Goal: Complete application form: Complete application form

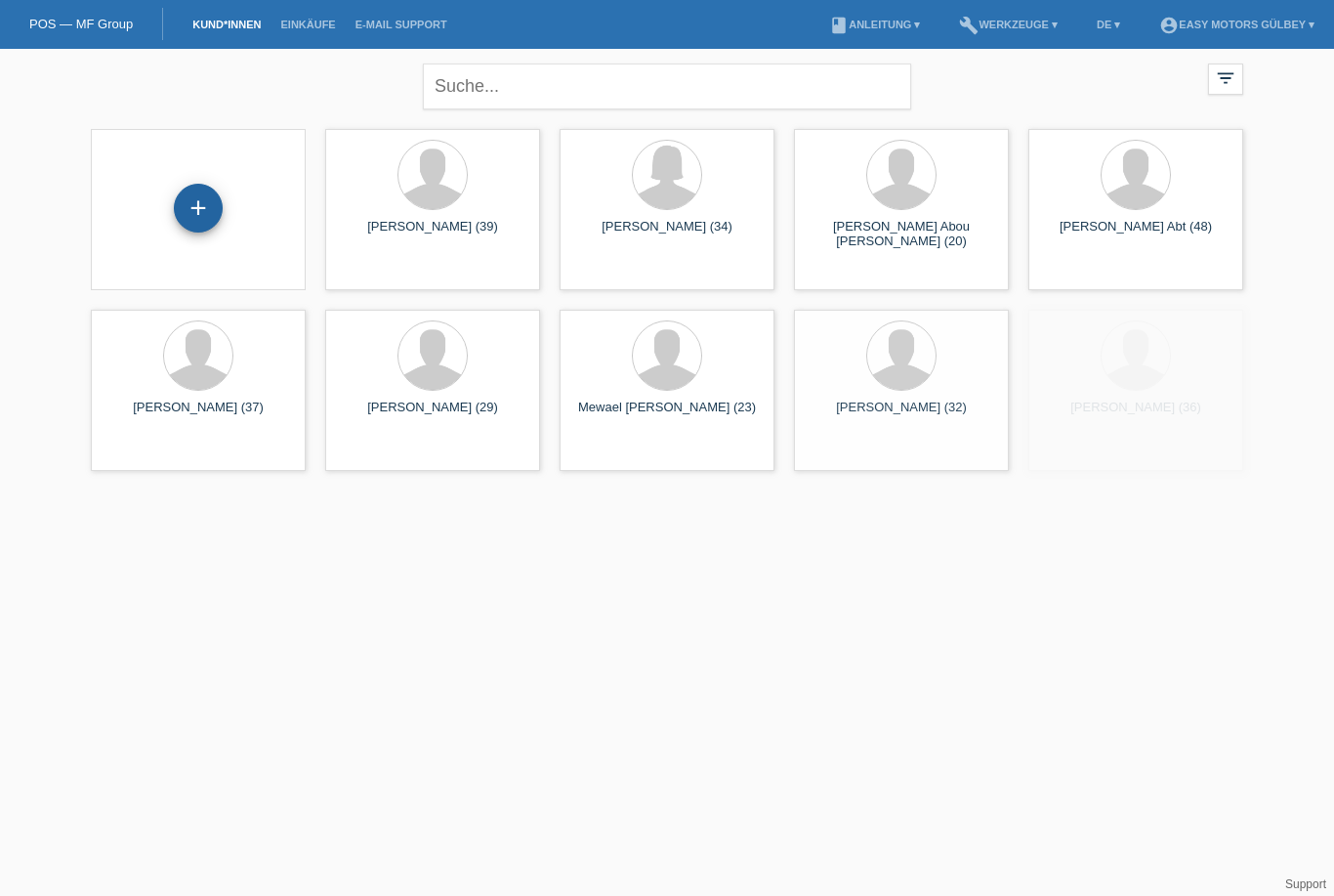
click at [199, 207] on div "+" at bounding box center [198, 208] width 49 height 49
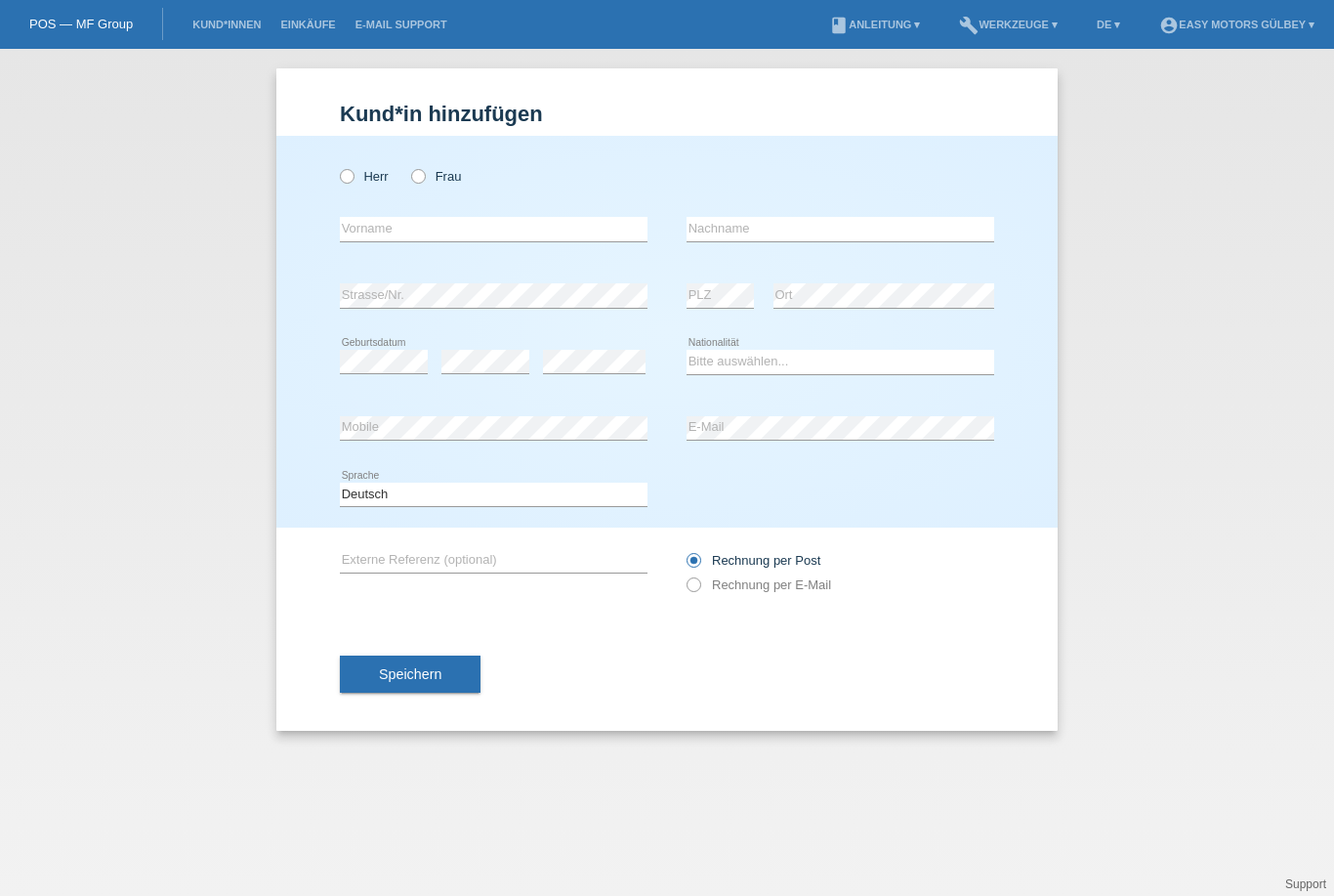
click at [438, 161] on div "Herr Frau" at bounding box center [494, 175] width 308 height 40
click at [408, 166] on icon at bounding box center [408, 166] width 0 height 0
click at [412, 174] on input "Frau" at bounding box center [417, 174] width 13 height 13
radio input "true"
click at [415, 235] on input "text" at bounding box center [494, 228] width 308 height 25
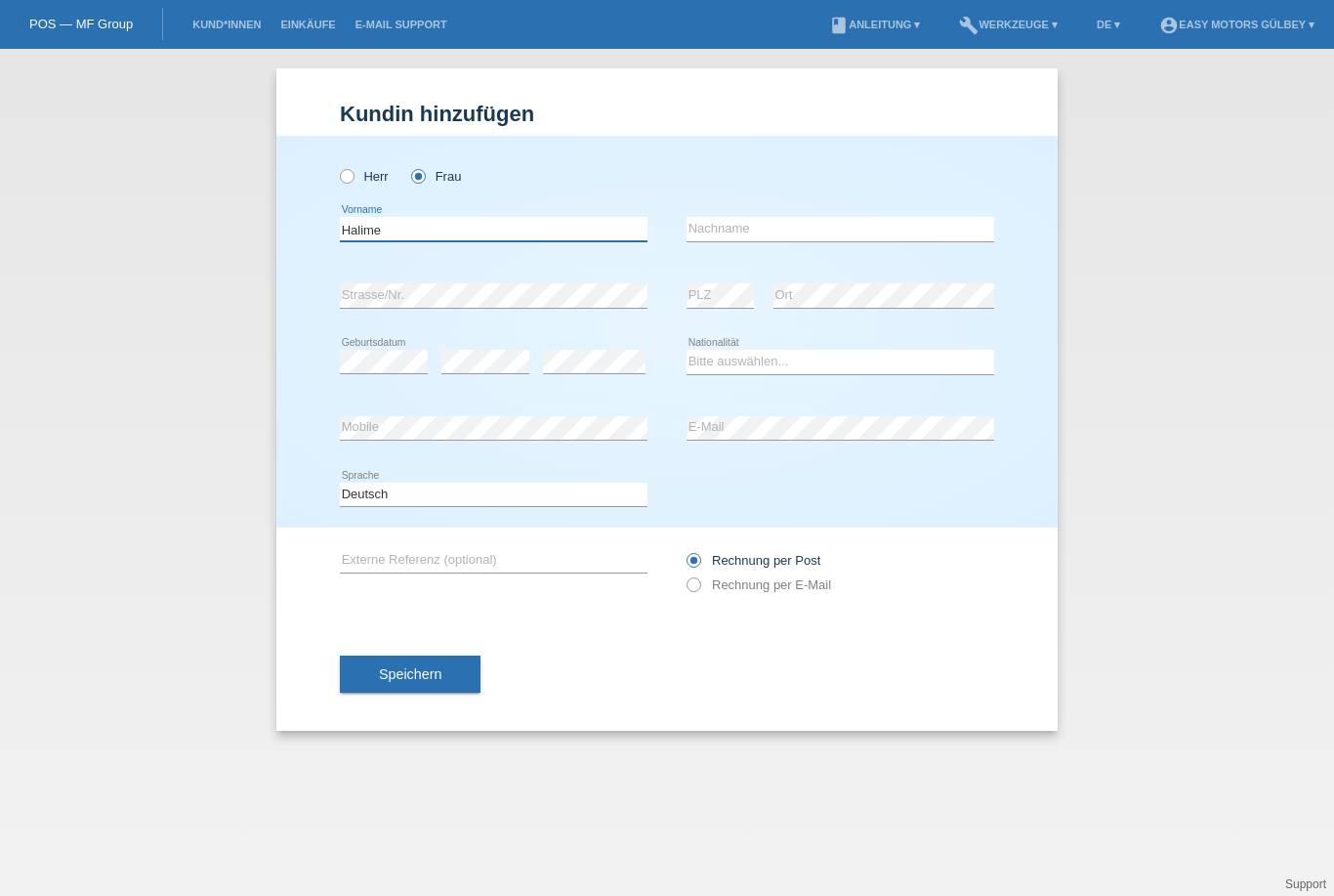
type input "Halime"
type input "Kalan"
click at [787, 363] on select "Bitte auswählen... Schweiz Deutschland Liechtenstein Österreich ------------ Af…" at bounding box center [840, 362] width 308 height 24
select select "CH"
click at [710, 583] on label "Rechnung per E-Mail" at bounding box center [758, 584] width 144 height 15
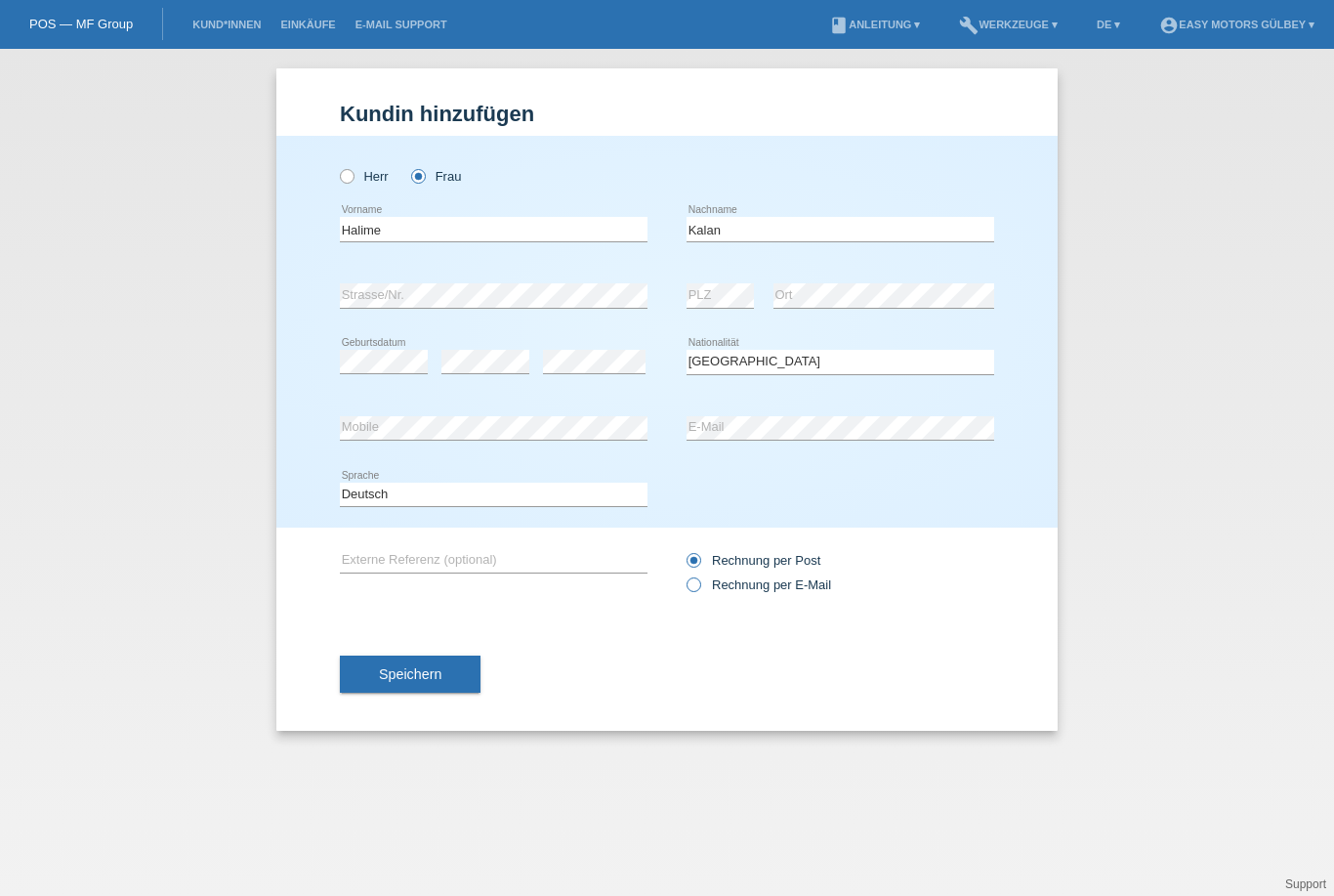
click at [699, 583] on input "Rechnung per E-Mail" at bounding box center [692, 589] width 13 height 25
radio input "true"
click at [412, 667] on button "Speichern" at bounding box center [410, 673] width 140 height 37
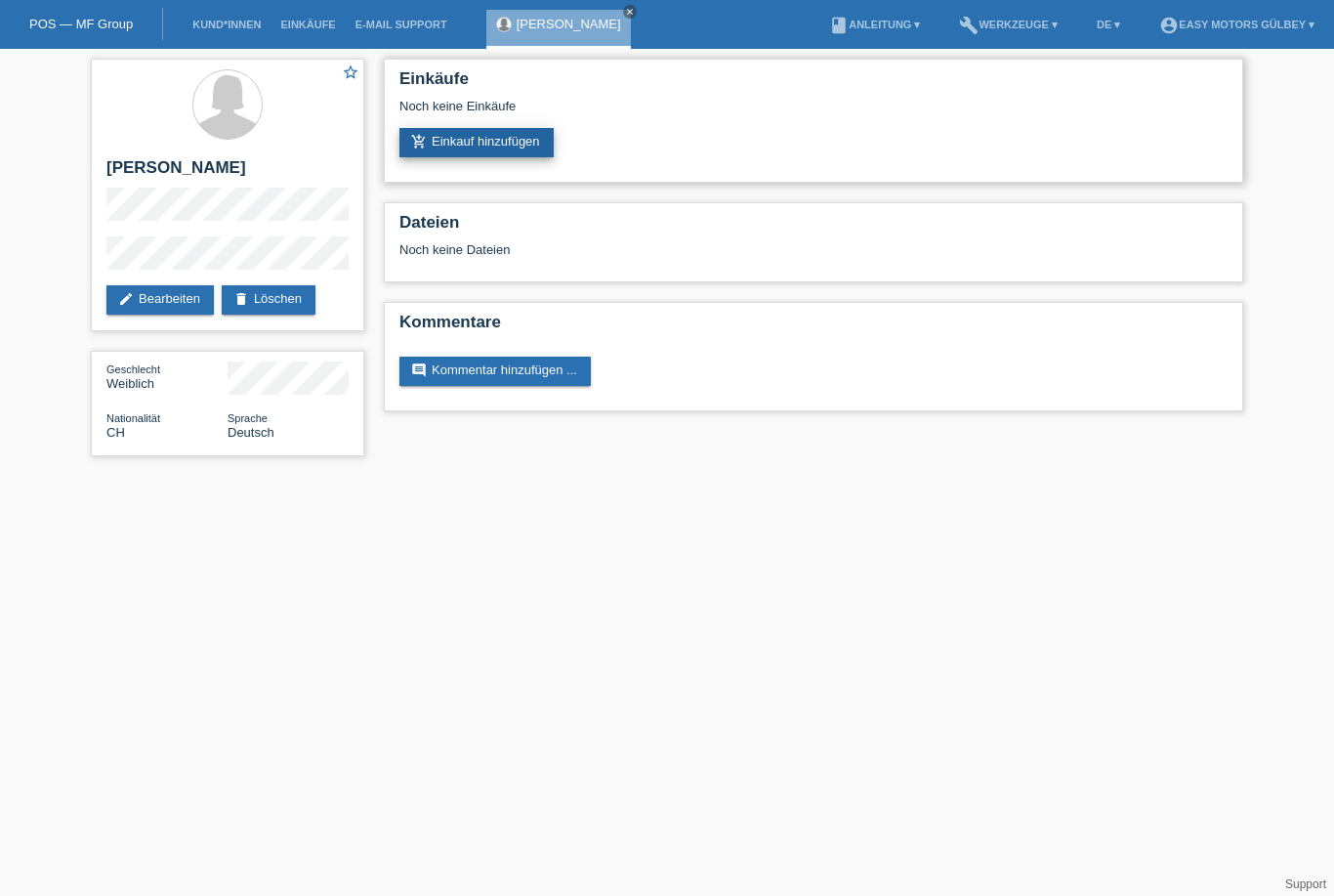
click at [501, 147] on link "add_shopping_cart Einkauf hinzufügen" at bounding box center [475, 143] width 154 height 29
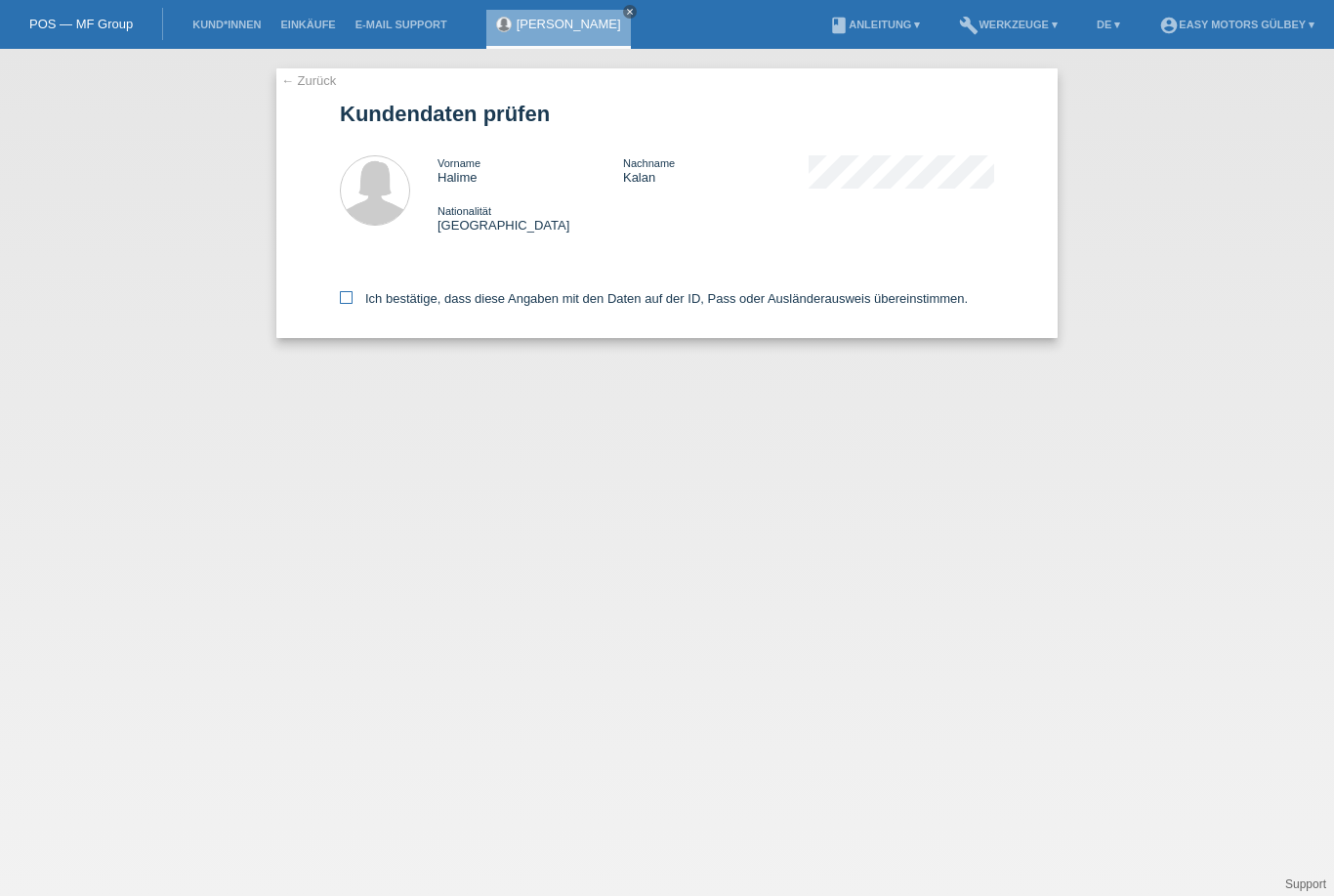
click at [341, 303] on icon at bounding box center [346, 297] width 13 height 13
click at [341, 303] on input "Ich bestätige, dass diese Angaben mit den Daten auf der ID, Pass oder Ausländer…" at bounding box center [346, 297] width 13 height 13
checkbox input "true"
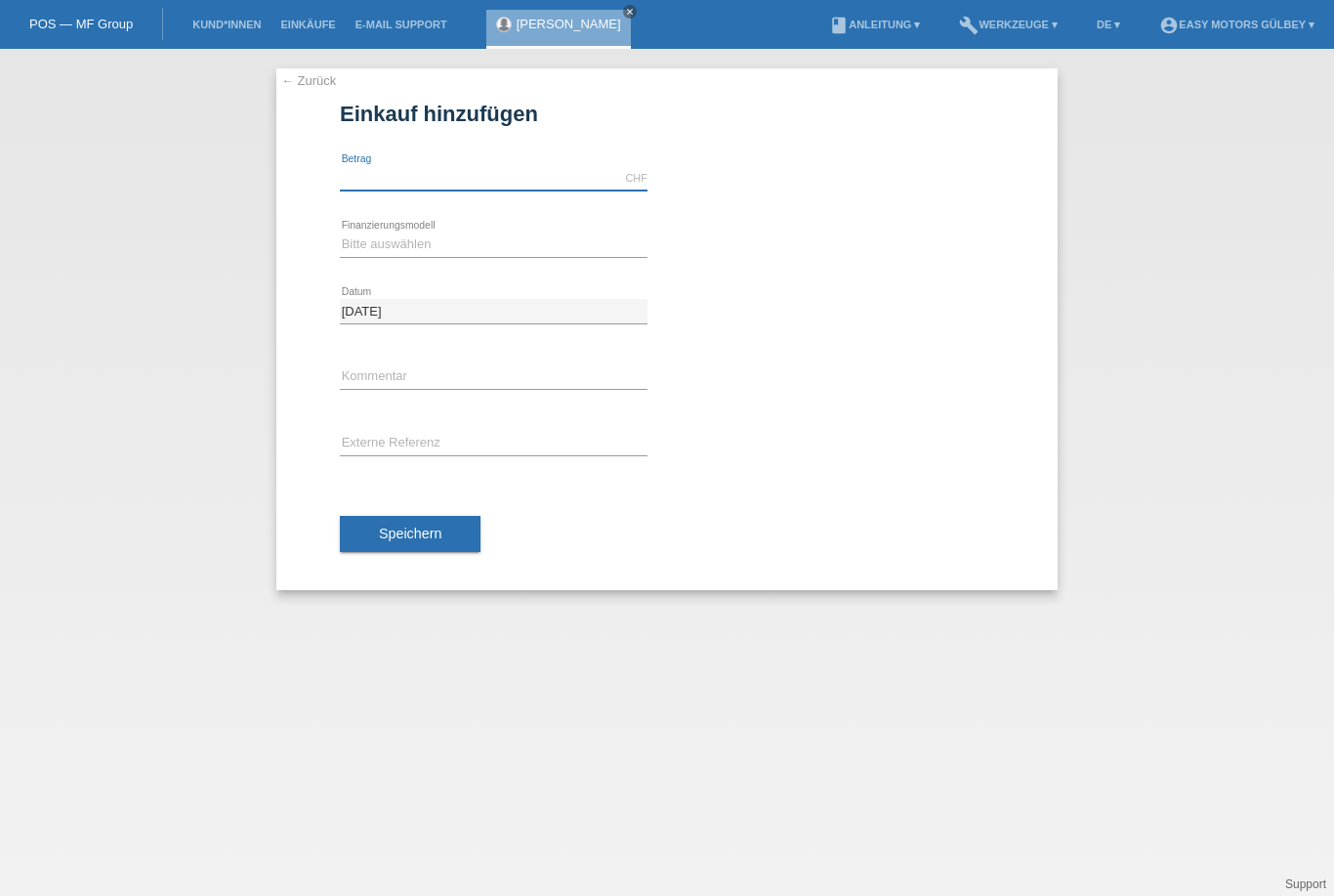
click at [381, 174] on input "text" at bounding box center [494, 177] width 308 height 25
click at [412, 242] on select "Bitte auswählen Fixe Raten Kauf auf Rechnung mit Teilzahlungsoption" at bounding box center [494, 244] width 308 height 24
type input "2800.00"
select select "10"
click at [425, 549] on button "Speichern" at bounding box center [410, 534] width 140 height 37
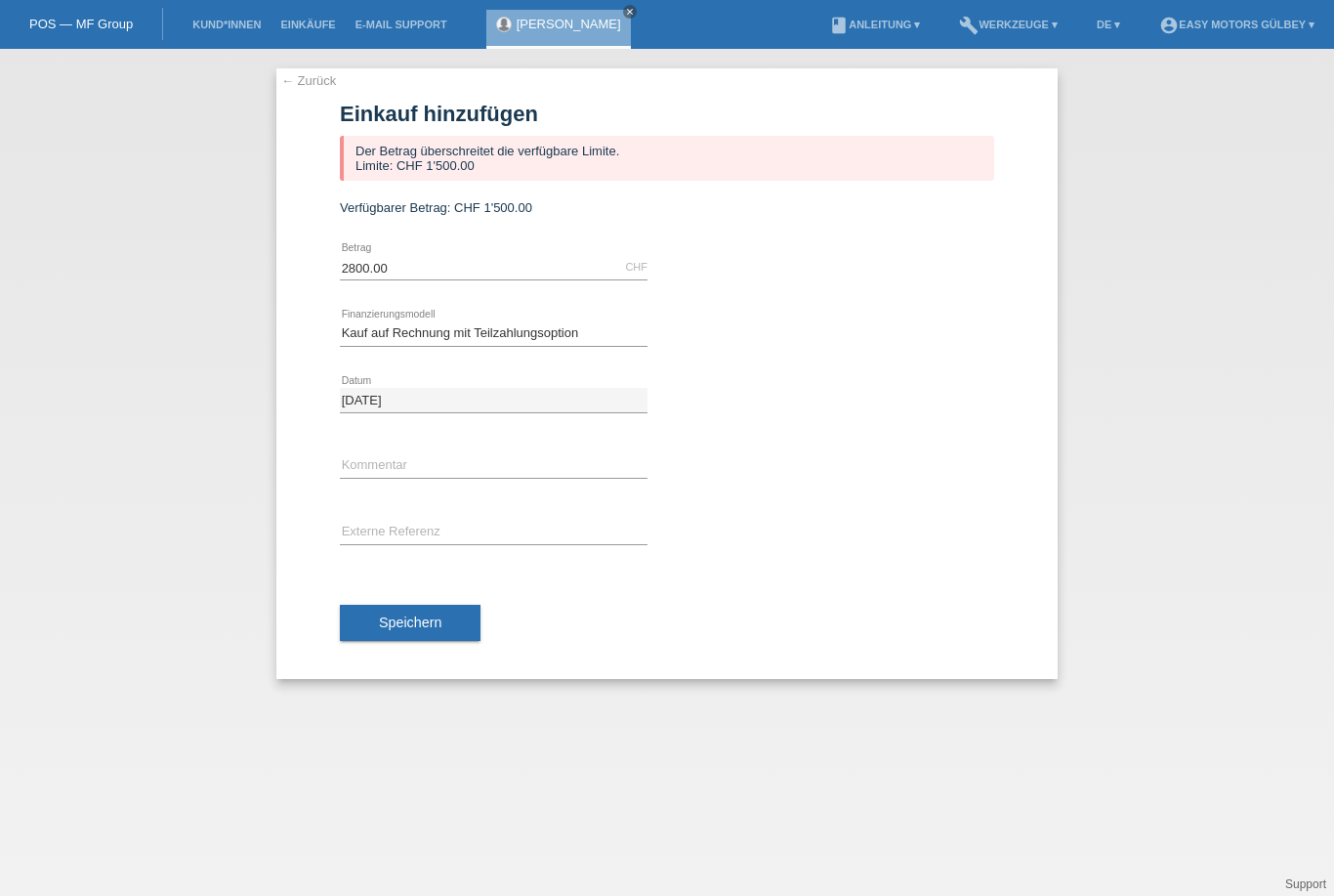
click at [394, 301] on div "2800.00 CHF error Betrag" at bounding box center [494, 268] width 308 height 67
click at [581, 592] on div "Speichern" at bounding box center [667, 623] width 654 height 114
click at [396, 622] on span "Speichern" at bounding box center [411, 622] width 63 height 16
click at [400, 272] on input "2800.00" at bounding box center [494, 267] width 308 height 25
type input "2"
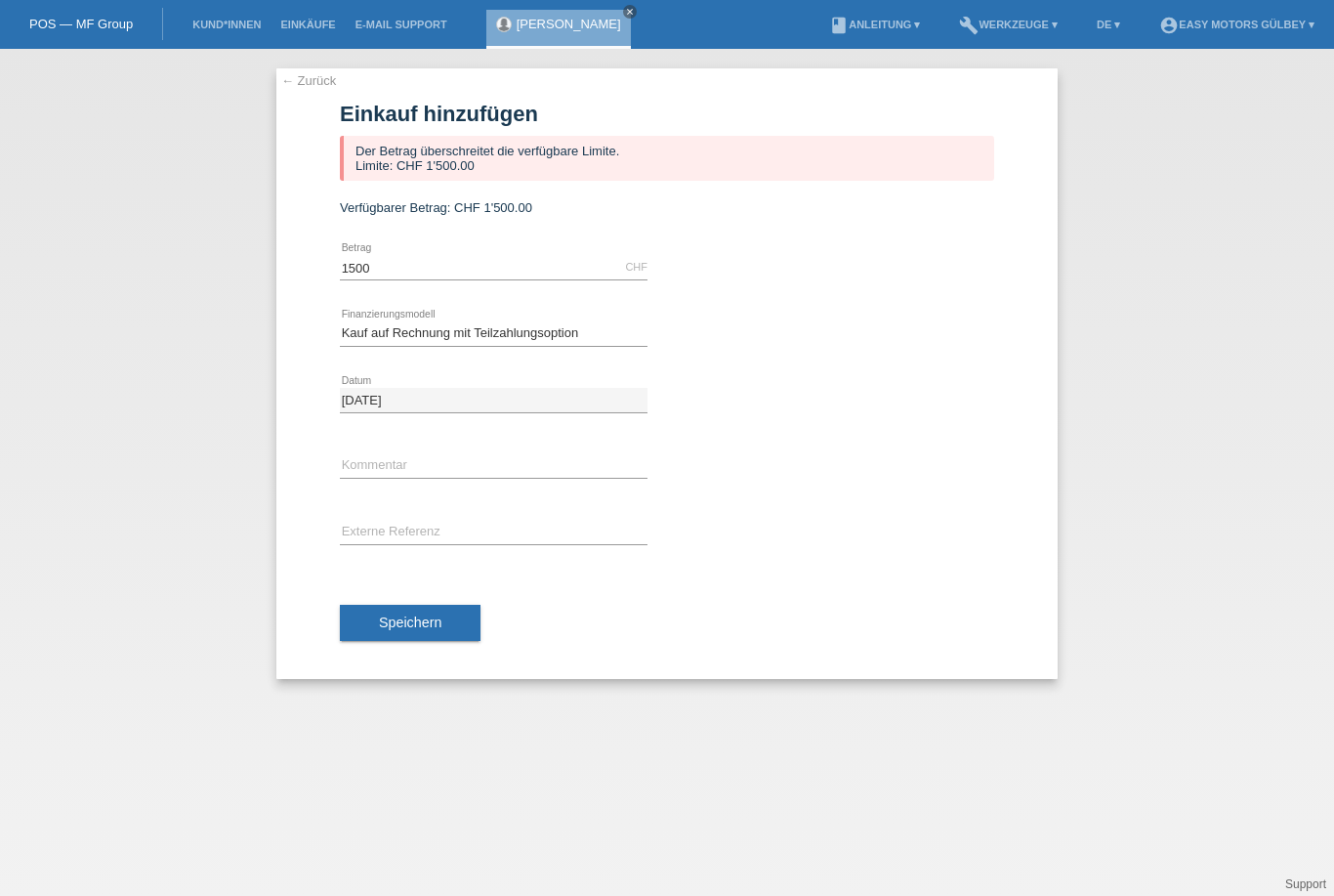
type input "1500.00"
click at [420, 630] on span "Speichern" at bounding box center [411, 622] width 63 height 16
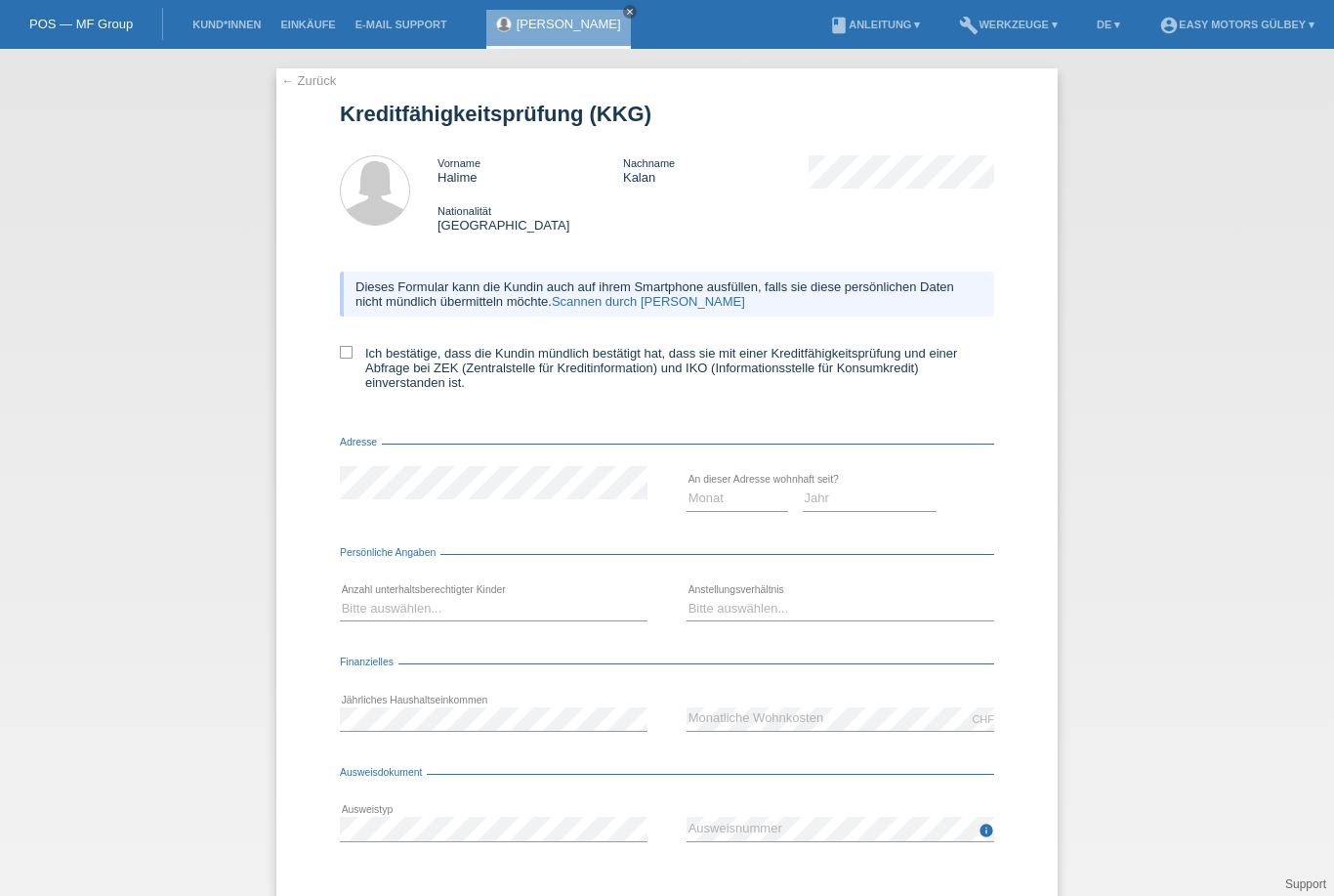
click at [348, 355] on div "Dieses Formular kann die Kundin auch auf ihrem Smartphone ausfüllen, falls sie …" at bounding box center [667, 336] width 654 height 170
click at [346, 359] on icon at bounding box center [346, 352] width 13 height 13
click at [346, 359] on input "Ich bestätige, dass die Kundin mündlich bestätigt hat, dass sie mit einer Kredi…" at bounding box center [346, 352] width 13 height 13
checkbox input "true"
click at [715, 510] on select "Monat 01 02 03 04 05 06 07 08 09 10" at bounding box center [737, 498] width 102 height 24
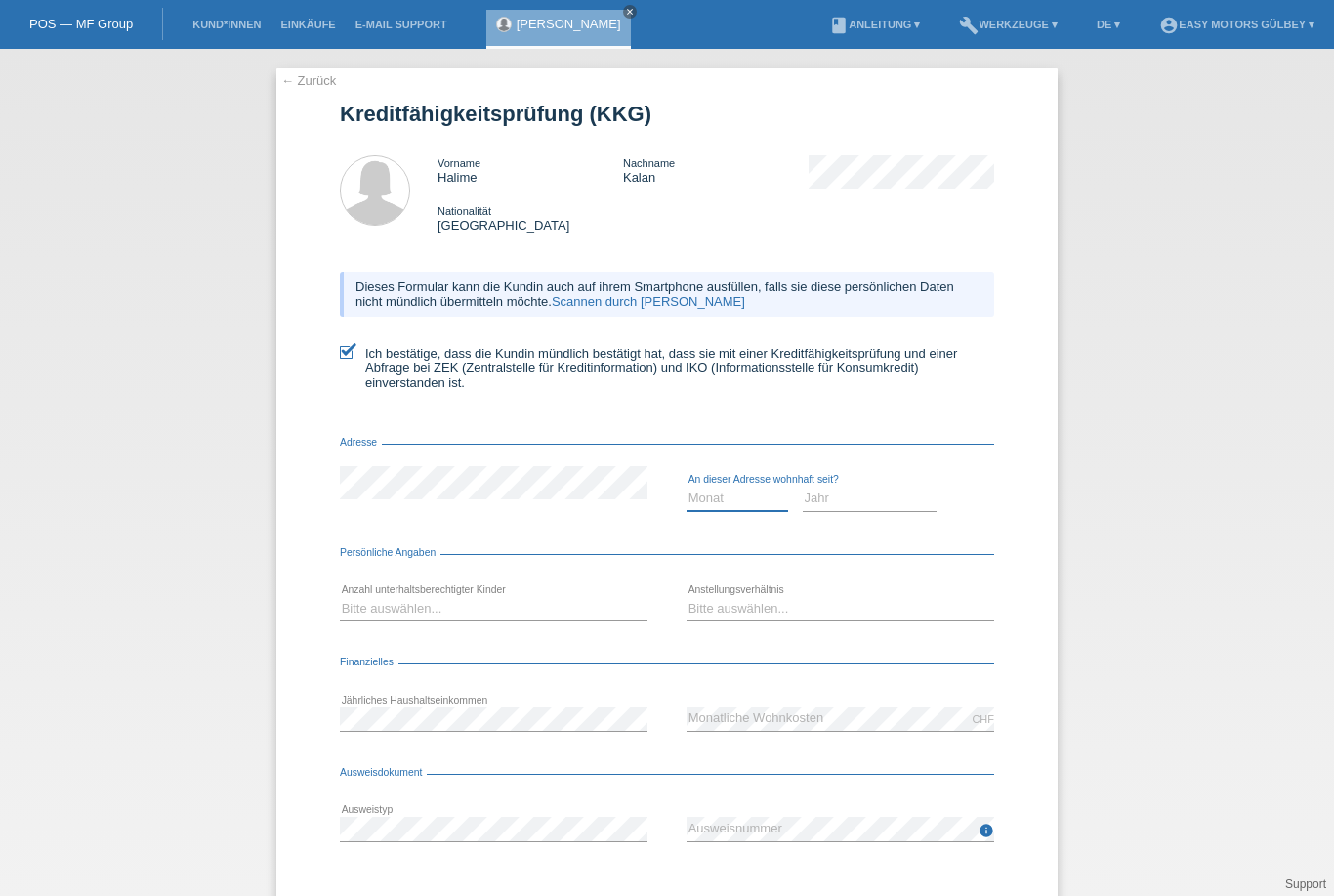
select select "01"
click at [859, 510] on select "Jahr 2025 2024 2023 2022 2021 2020 2019 2018 2017 2016 2015 2014 2013 2012 2011…" at bounding box center [869, 498] width 134 height 24
select select "2021"
click at [421, 620] on select "Bitte auswählen... 0 1 2 3 4 5 6 7 8 9" at bounding box center [494, 609] width 308 height 24
select select "1"
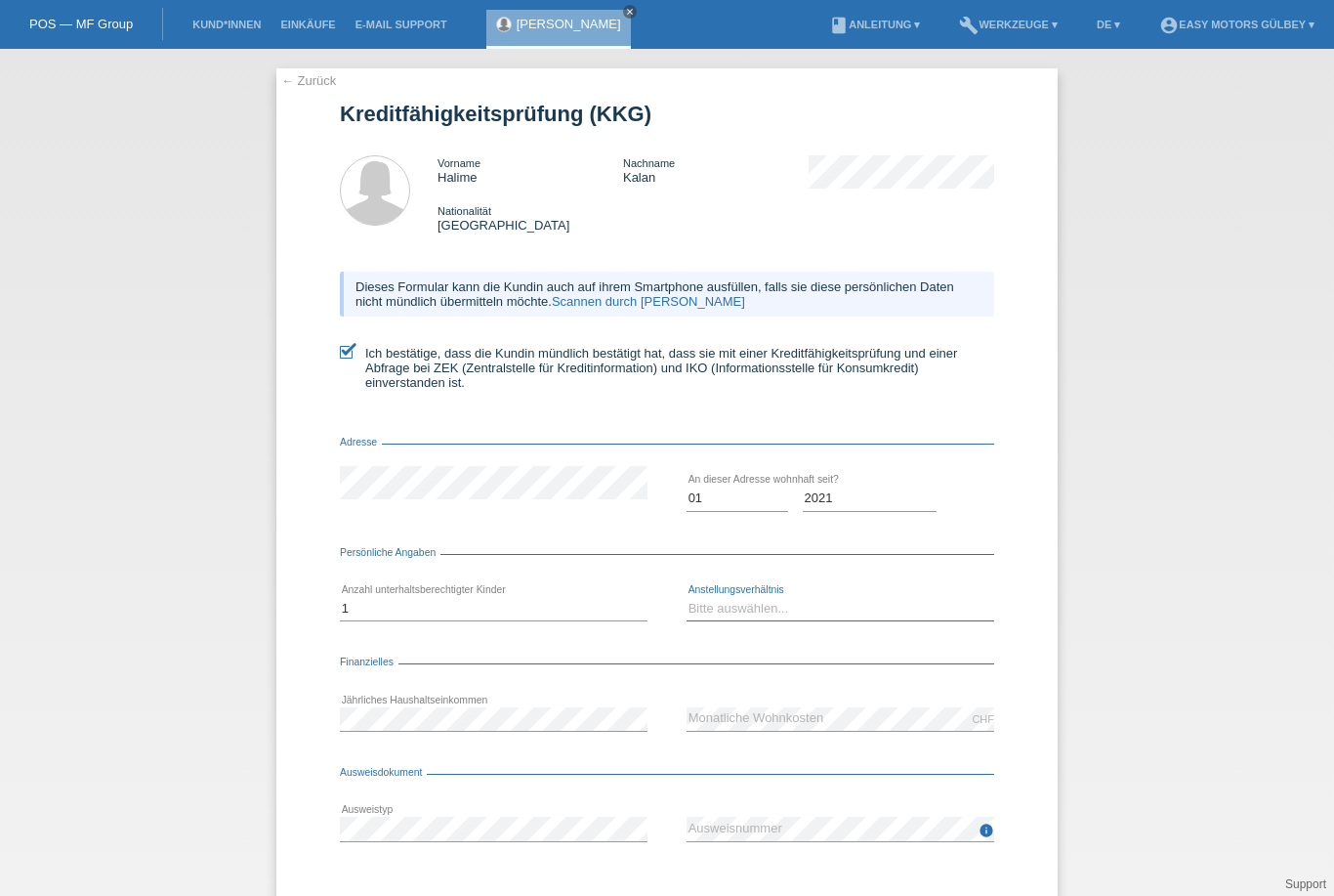
click at [751, 621] on select "Bitte auswählen... Unbefristet Befristet Lehrling/Student Pensioniert Nicht arb…" at bounding box center [840, 609] width 308 height 24
select select "HOUSEWIFE"
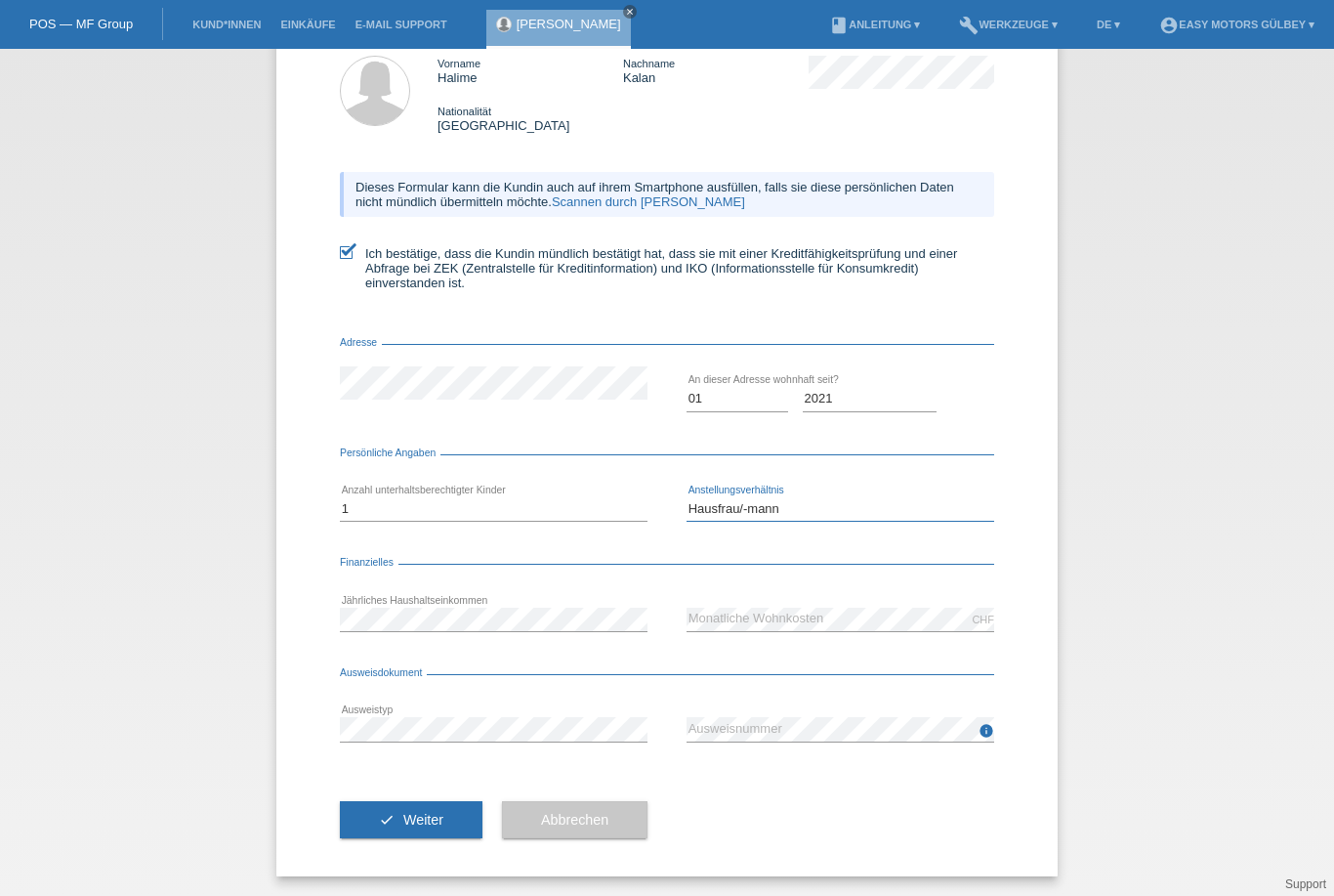
scroll to position [118, 0]
click at [808, 767] on div "check Weiter Abbrechen" at bounding box center [667, 820] width 654 height 114
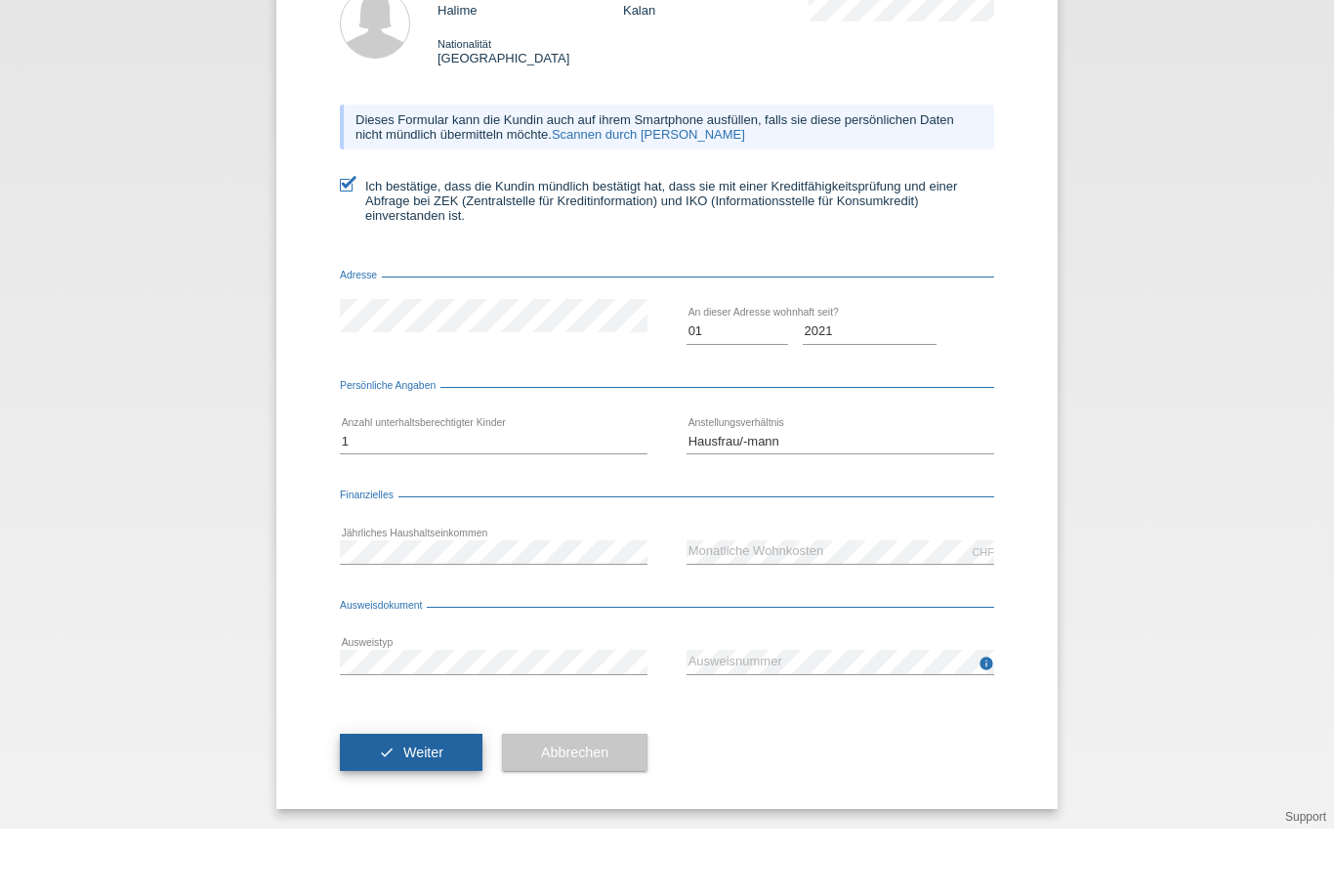
click at [435, 812] on span "Weiter" at bounding box center [422, 820] width 40 height 16
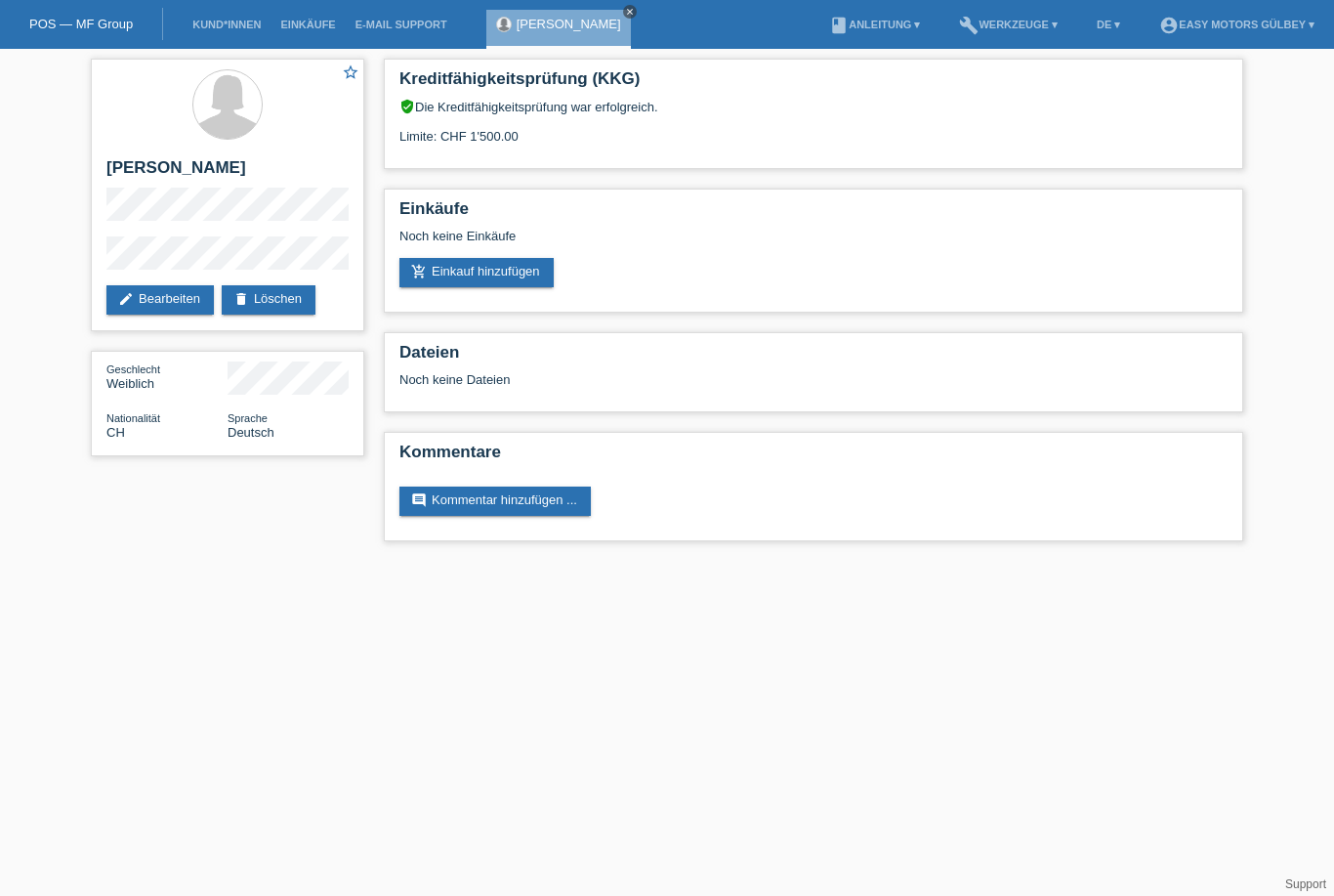
click at [625, 12] on icon "close" at bounding box center [630, 12] width 10 height 10
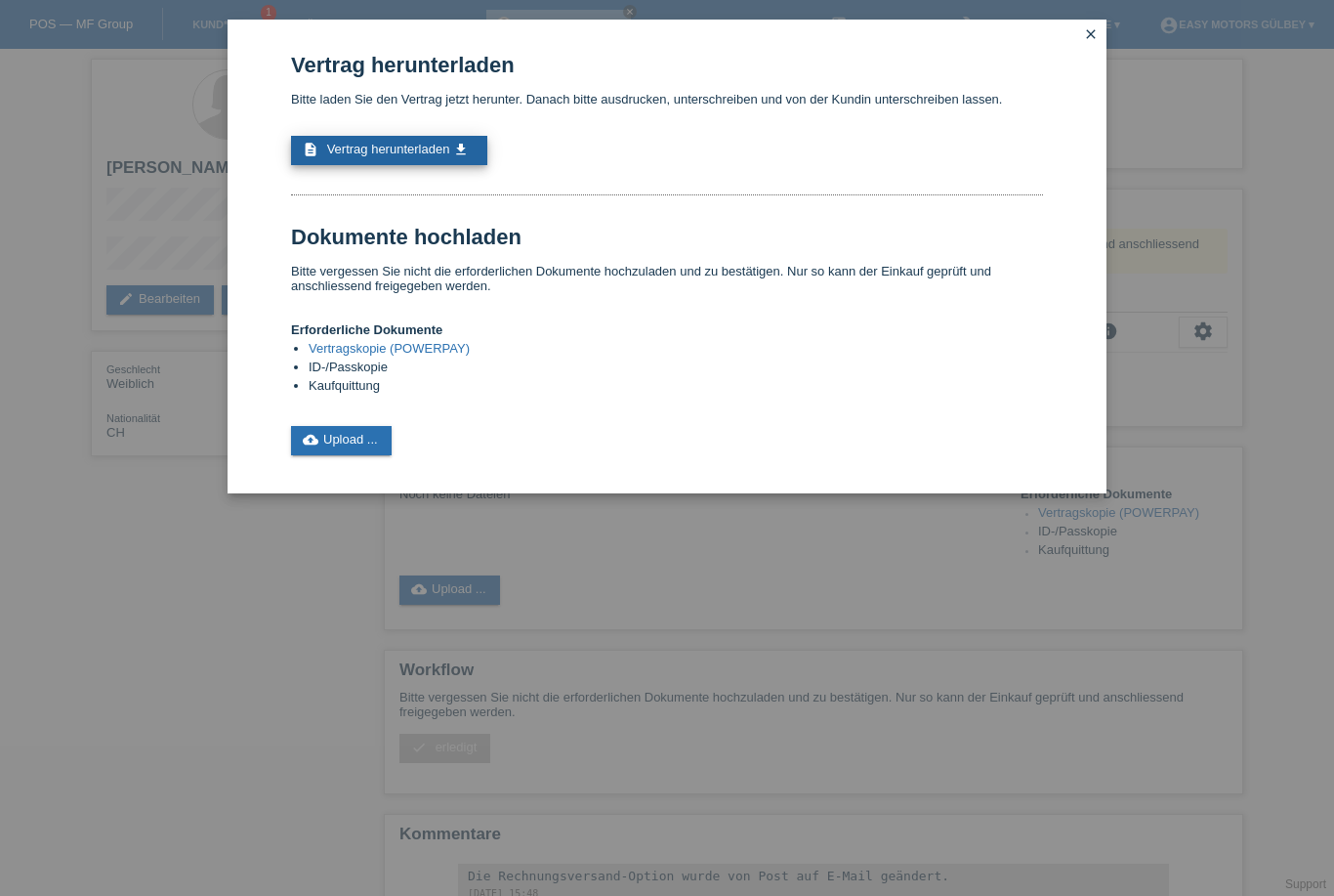
click at [416, 152] on span "Vertrag herunterladen" at bounding box center [389, 148] width 124 height 15
click at [1099, 31] on link "close" at bounding box center [1091, 35] width 25 height 23
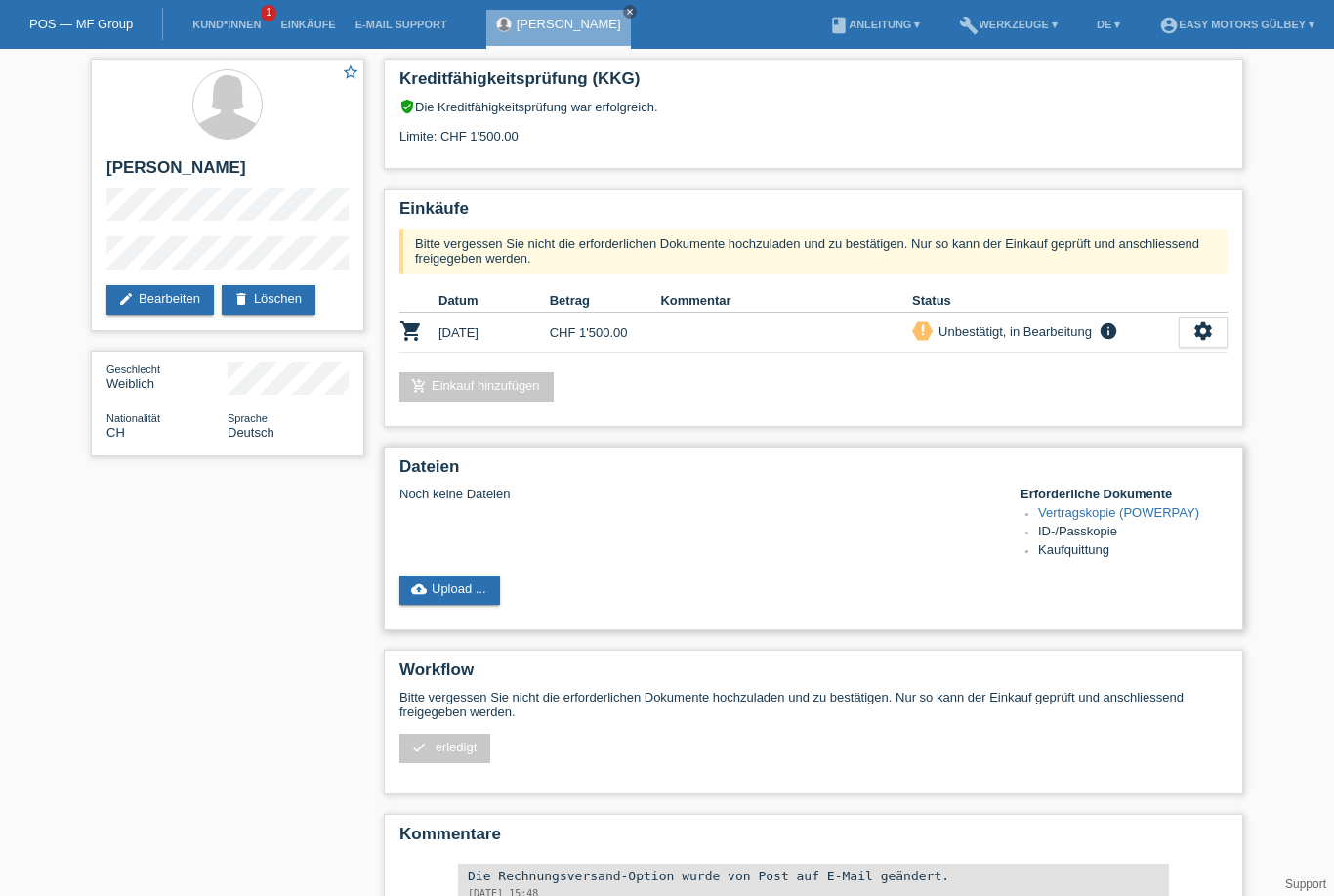
click at [618, 552] on div "Noch keine Dateien Erforderliche Dokumente Vertragskopie (POWERPAY) ID-/Passkop…" at bounding box center [813, 523] width 828 height 75
